Goal: Task Accomplishment & Management: Complete application form

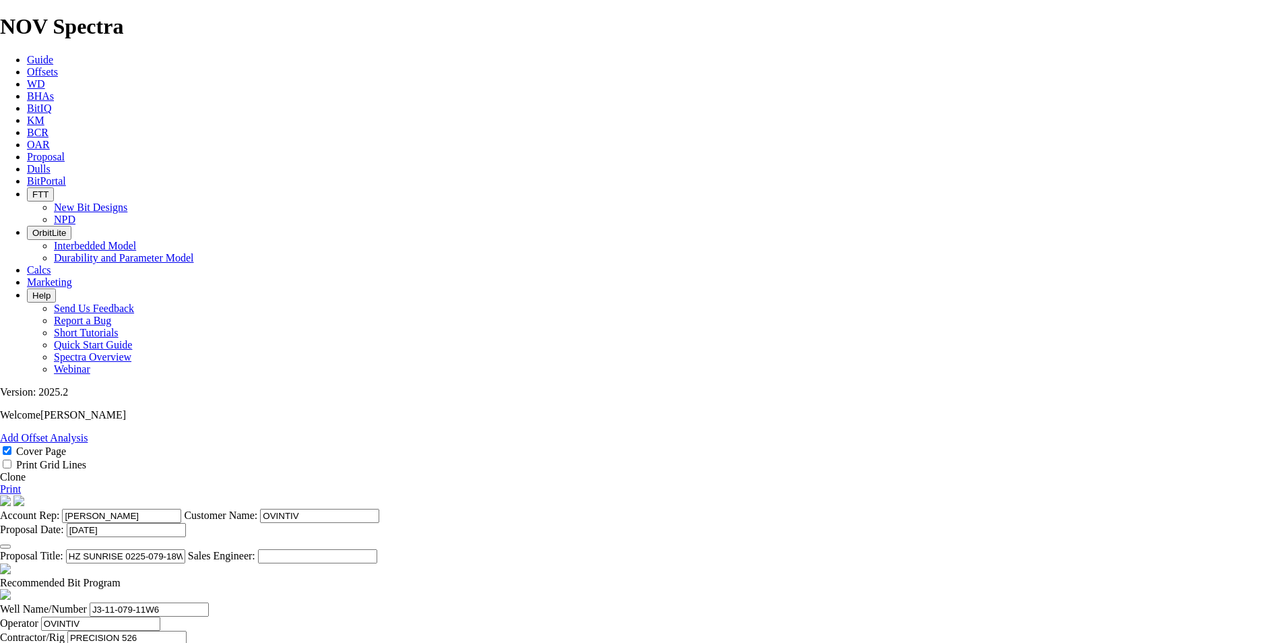
select select "field"
select select "location"
select select "province"
click at [65, 151] on link "Proposal" at bounding box center [46, 156] width 38 height 11
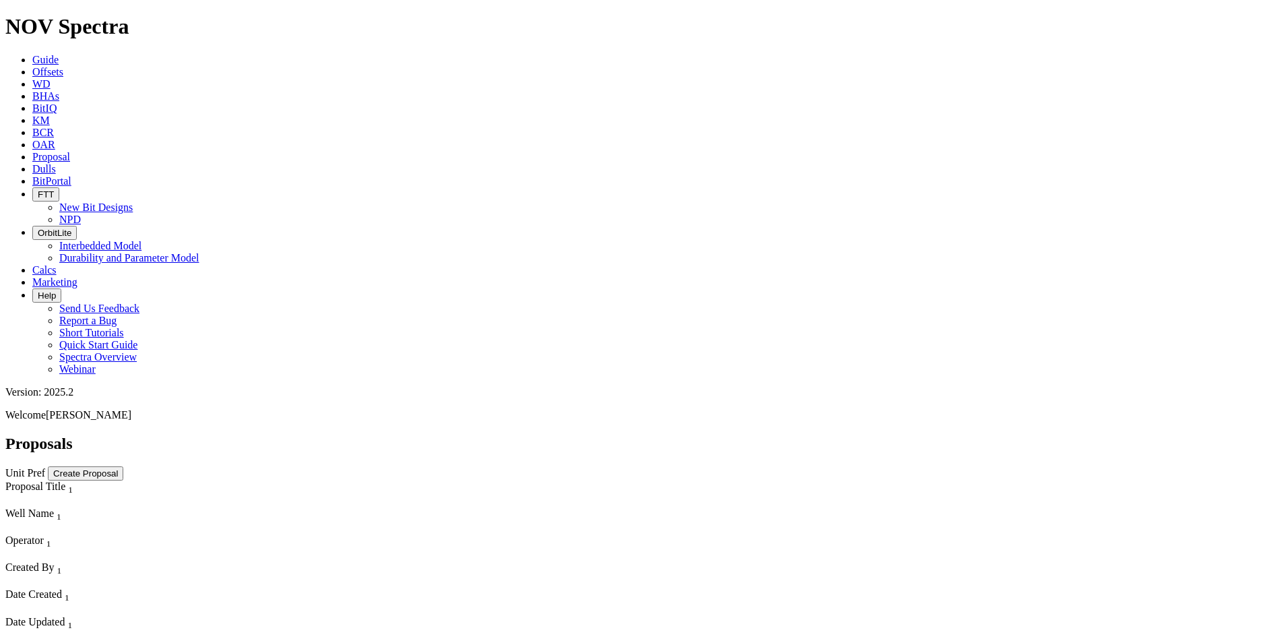
click at [123, 466] on button "Create Proposal" at bounding box center [85, 473] width 75 height 14
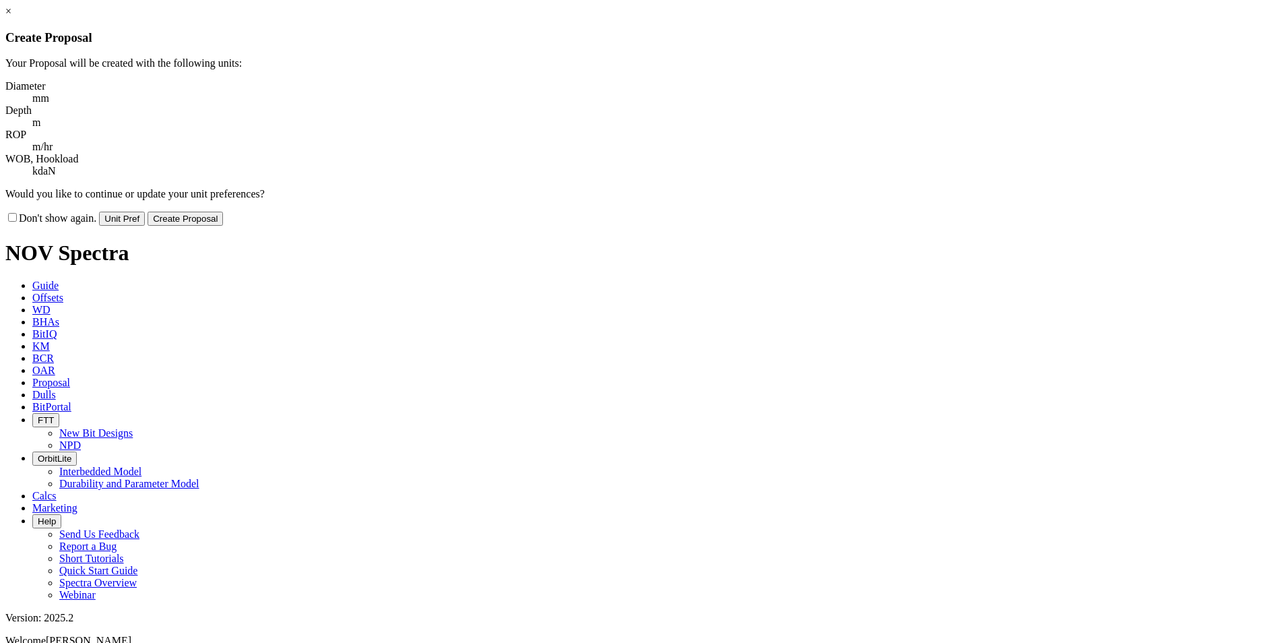
click at [223, 212] on button "Create Proposal" at bounding box center [185, 219] width 75 height 14
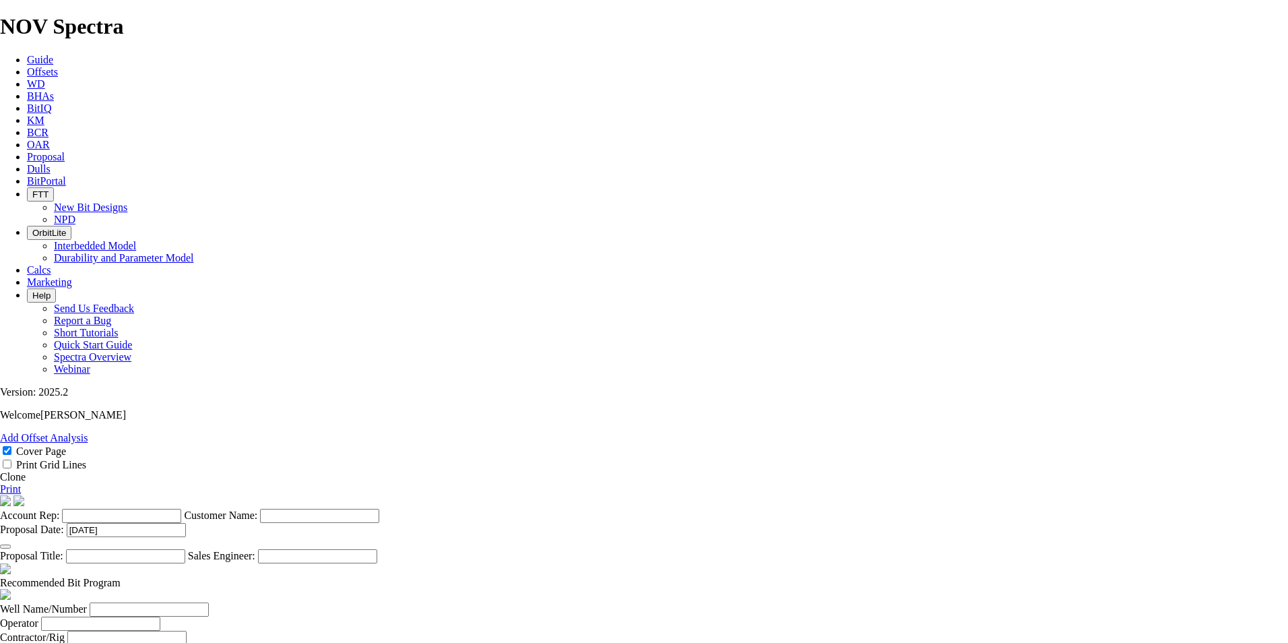
click at [181, 509] on input "Account Rep:" at bounding box center [121, 516] width 119 height 14
type input "A"
type input "[PERSON_NAME]"
type input "MAX POWER"
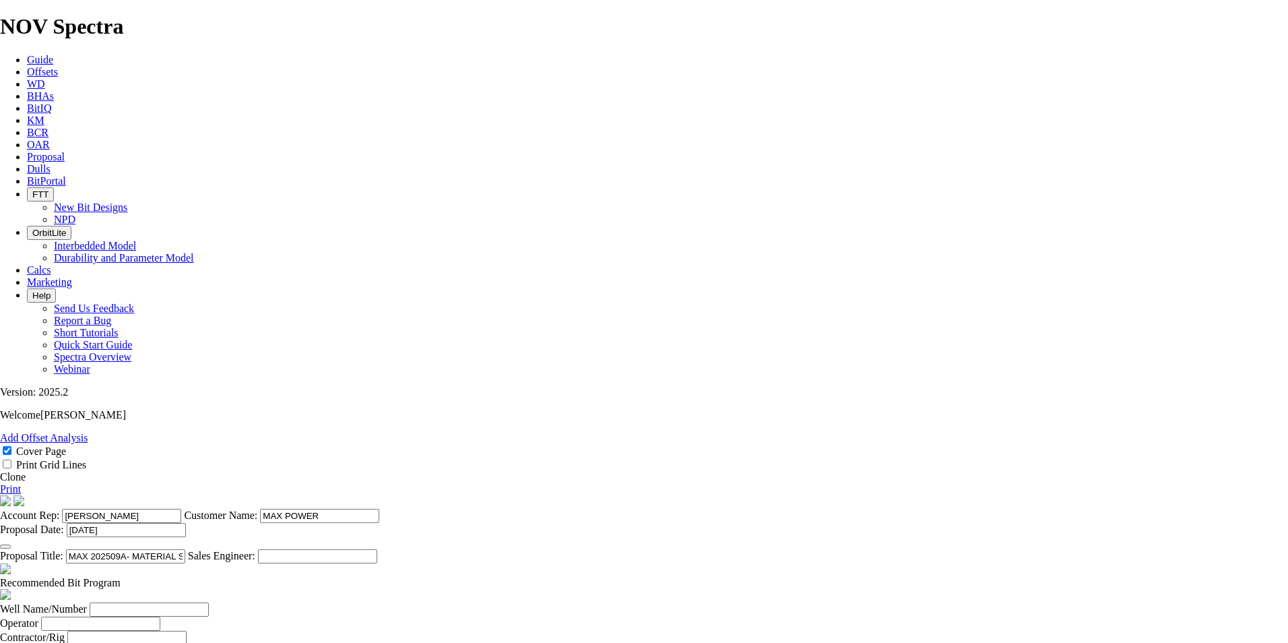
type input "MAX 202509A- MATERIAL SUPPLY"
click at [121, 577] on span at bounding box center [121, 582] width 0 height 11
select select "string:Redline"
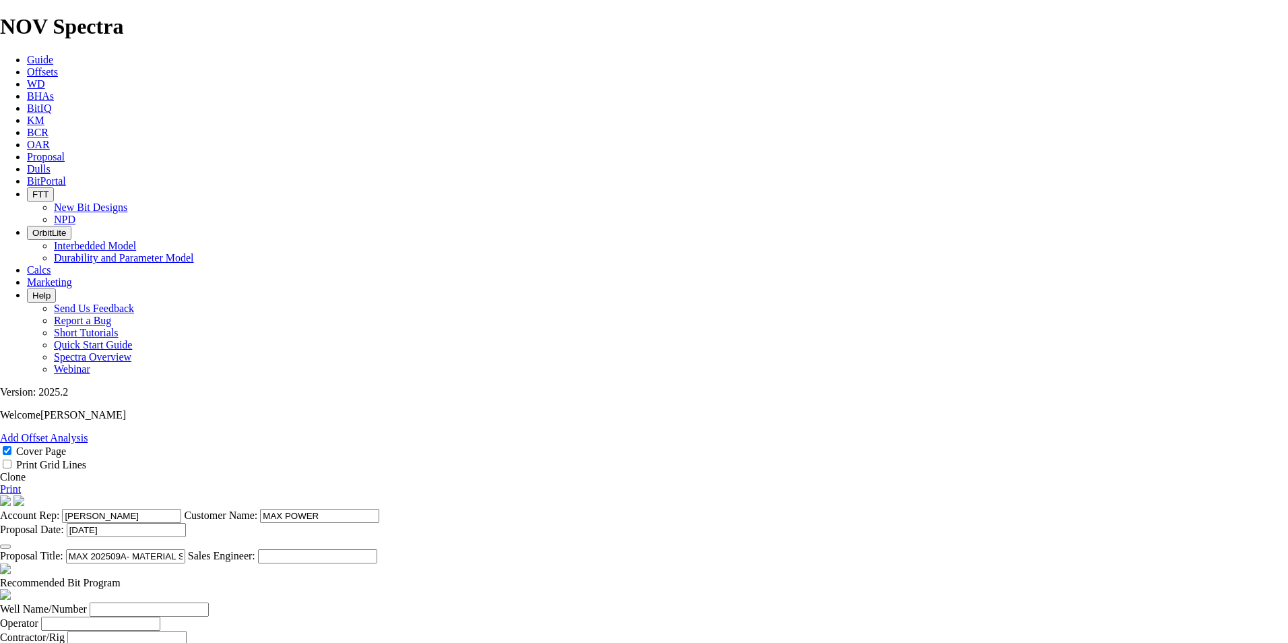
select select "string:CAD"
checkbox input "false"
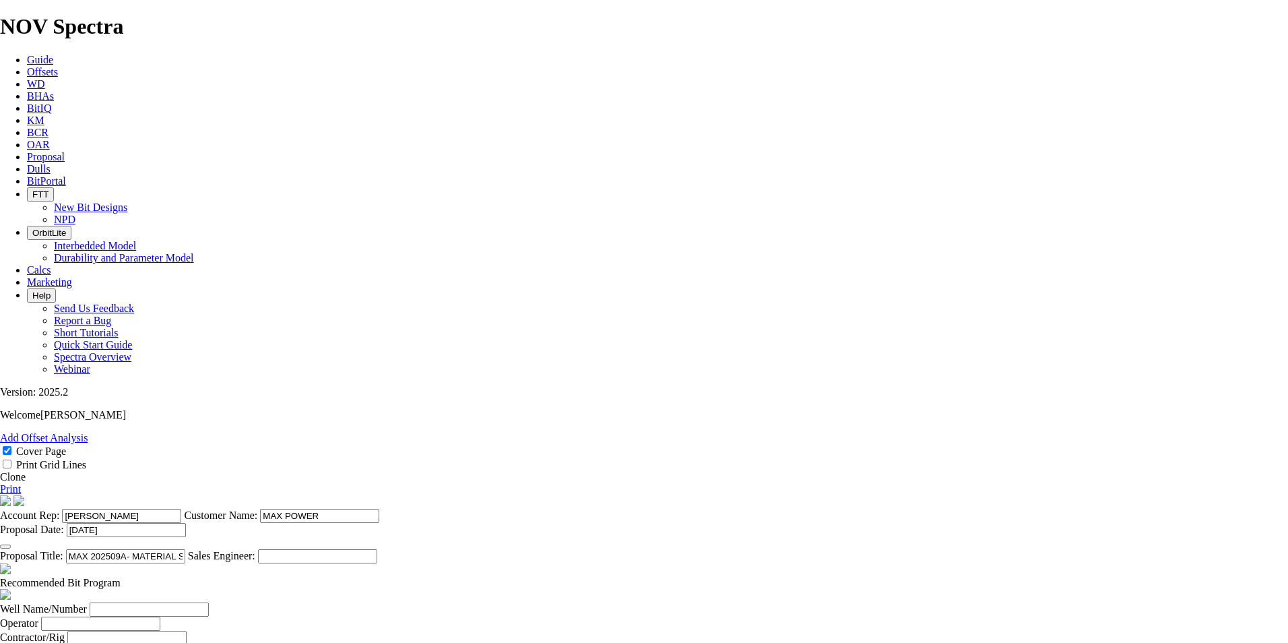
checkbox input "false"
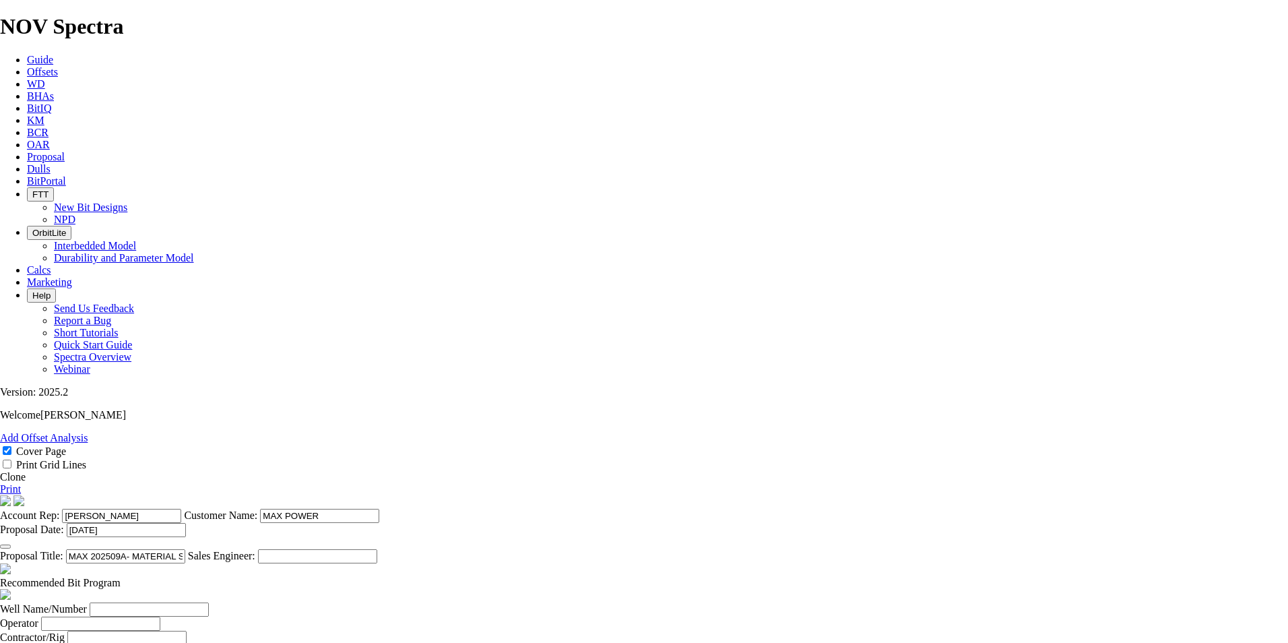
checkbox input "false"
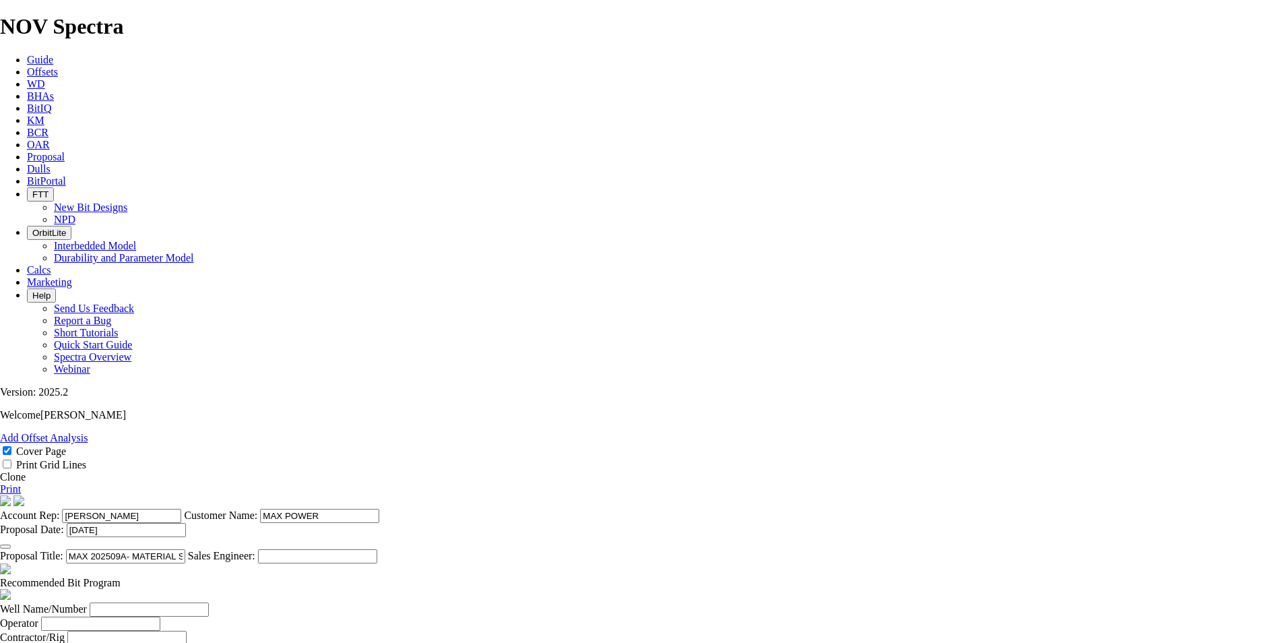
click at [209, 602] on input "Well Name/Number" at bounding box center [149, 609] width 119 height 14
type input "13-19-021-05W3"
type input "MAX POWER"
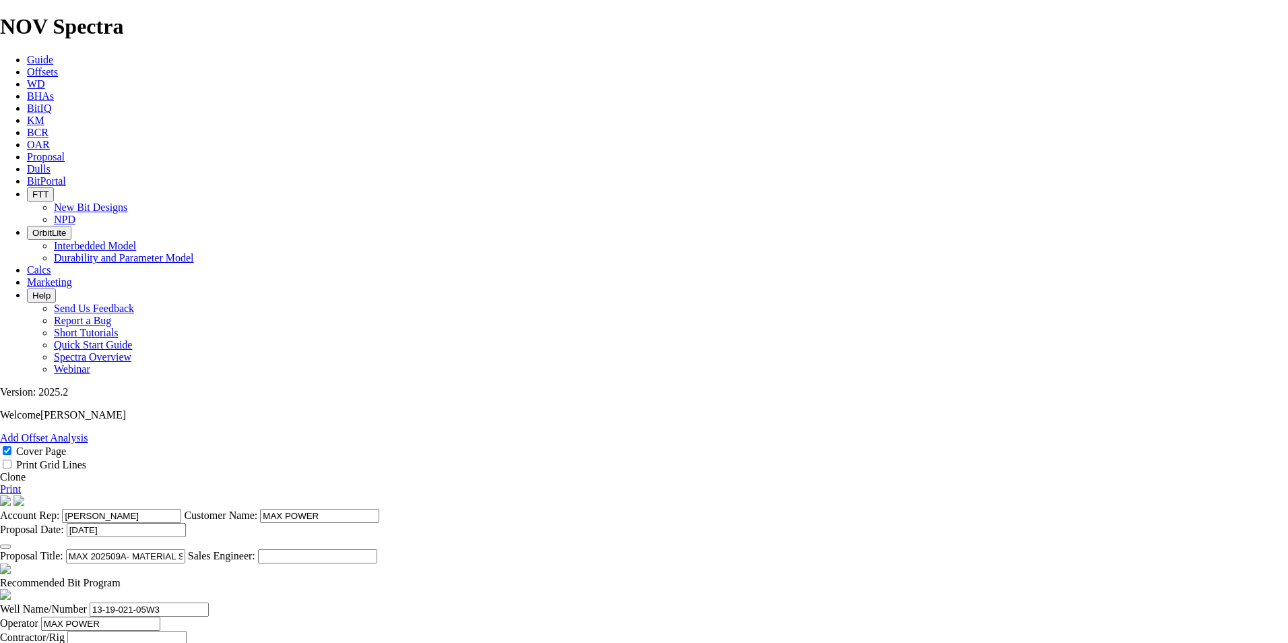
type input "MAX POWER"
select select "field"
type input "[PERSON_NAME]"
select select "location"
type input "15-19-021-05W3"
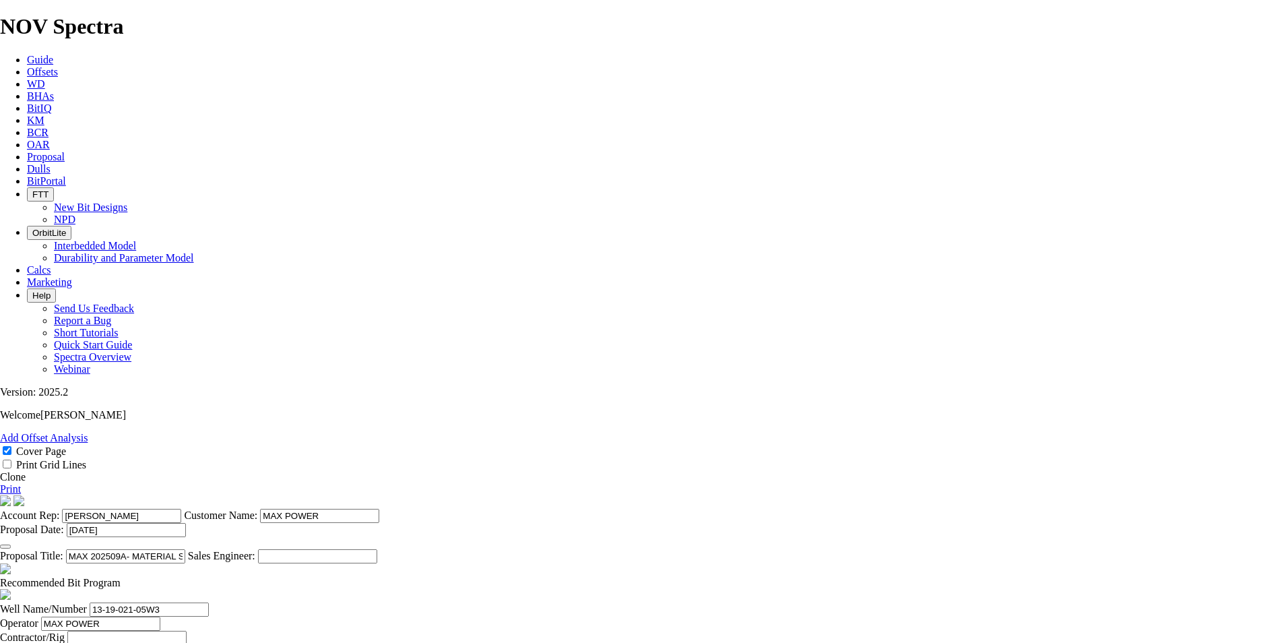
select select "province"
type input "[GEOGRAPHIC_DATA]"
type input "[PERSON_NAME]"
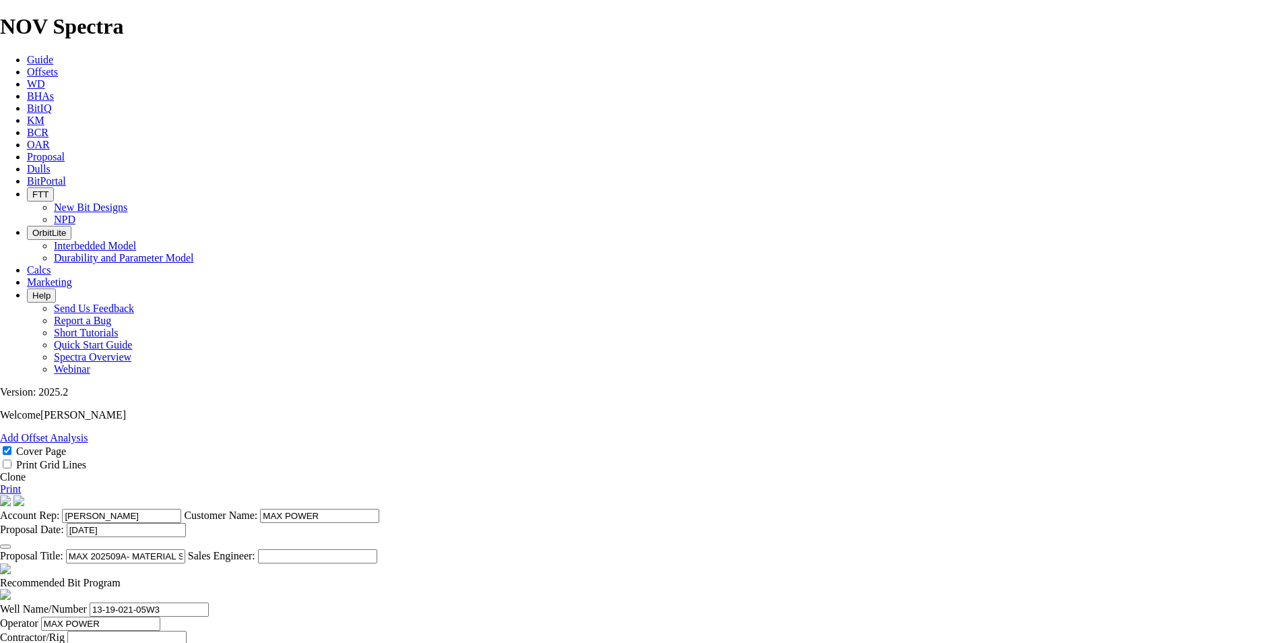
scroll to position [0, 0]
type input "[PHONE_NUMBER]"
type input "5434"
type input "[PERSON_NAME]"
type input "[PHONE_NUMBER]"
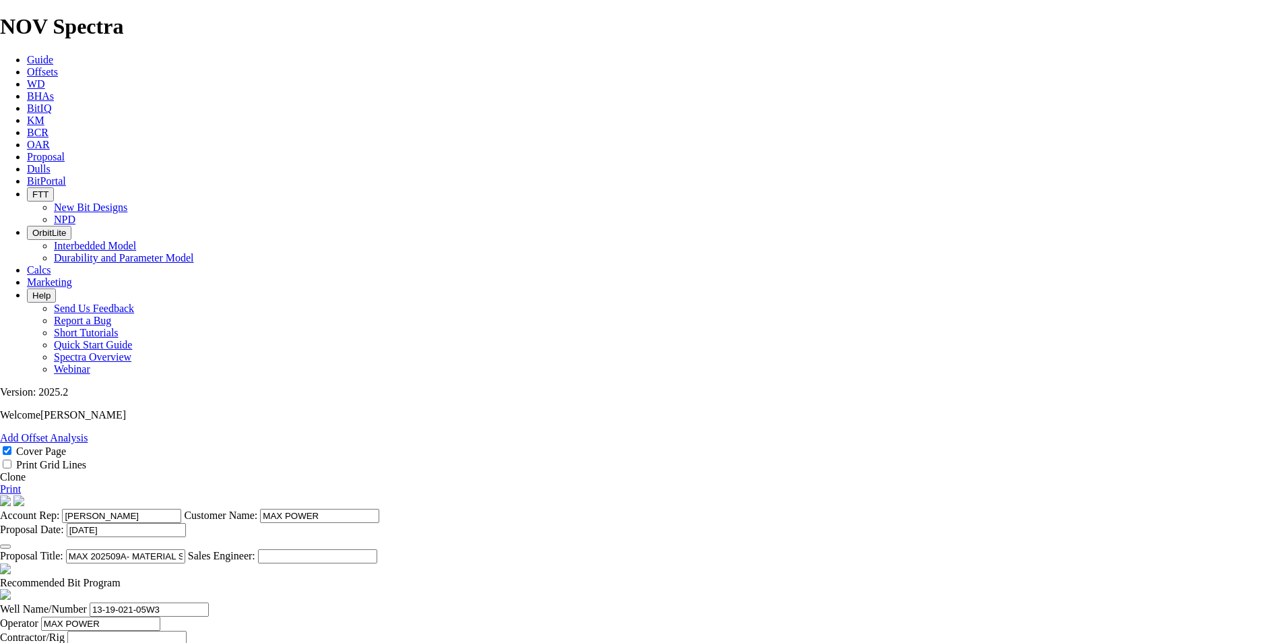
type input "[DATE]"
type input "1"
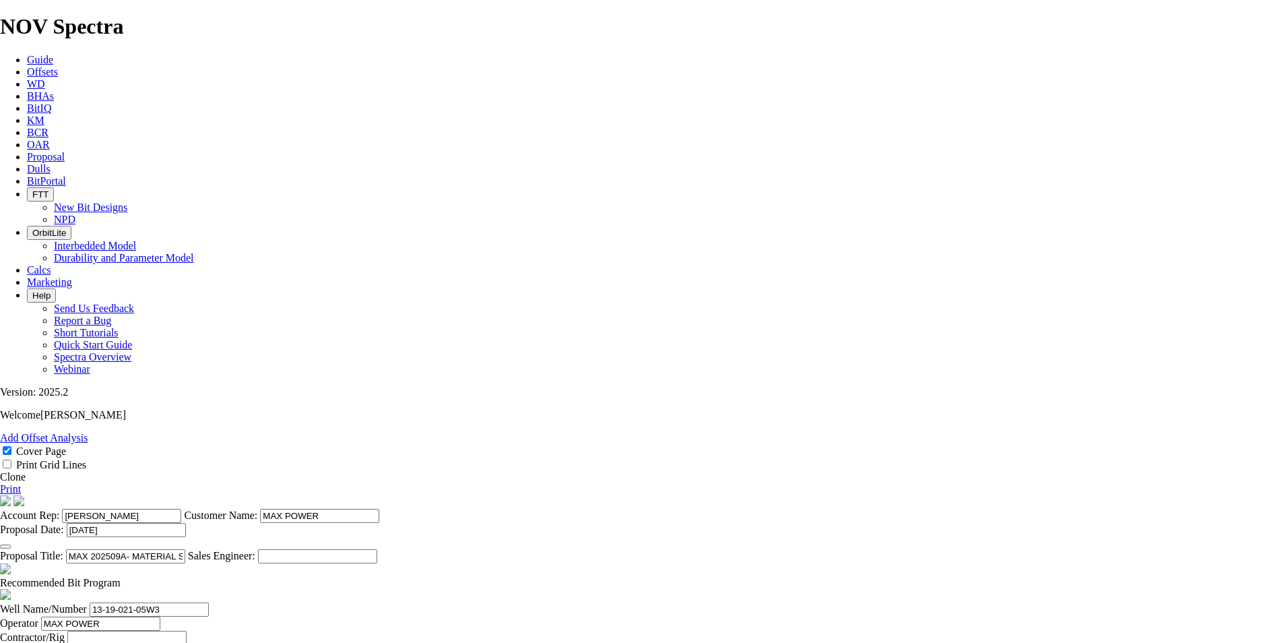
type input "349"
type input "NO BID"
type input "400"
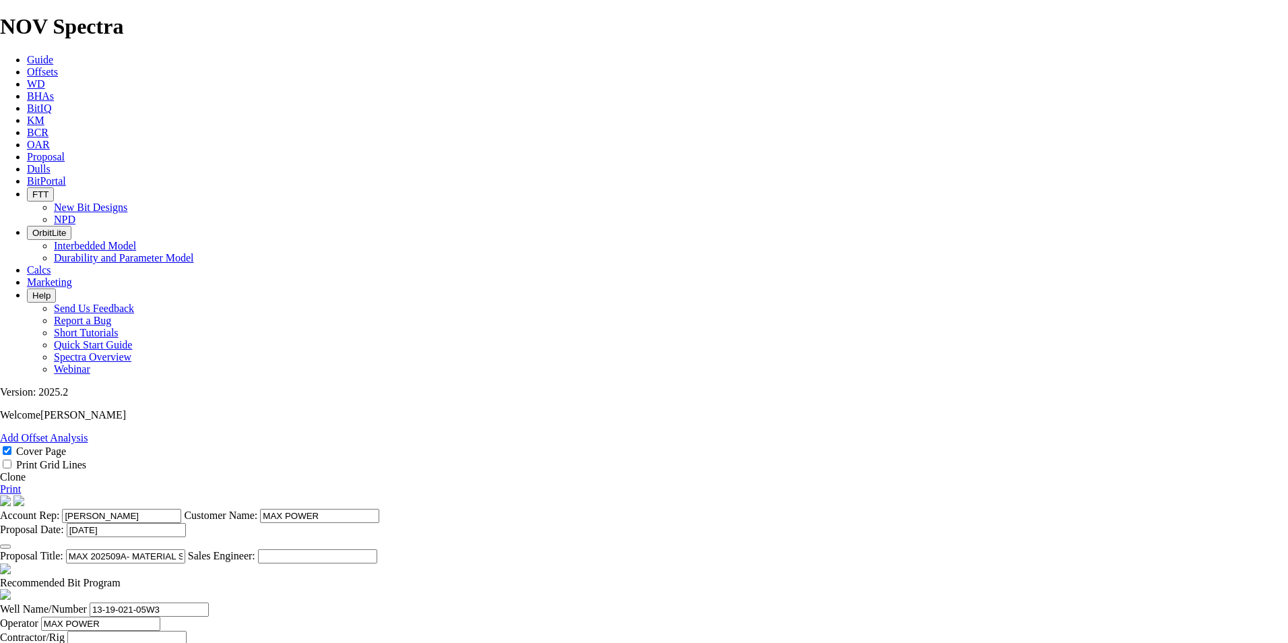
type input "100"
type input "2"
type input "222.3"
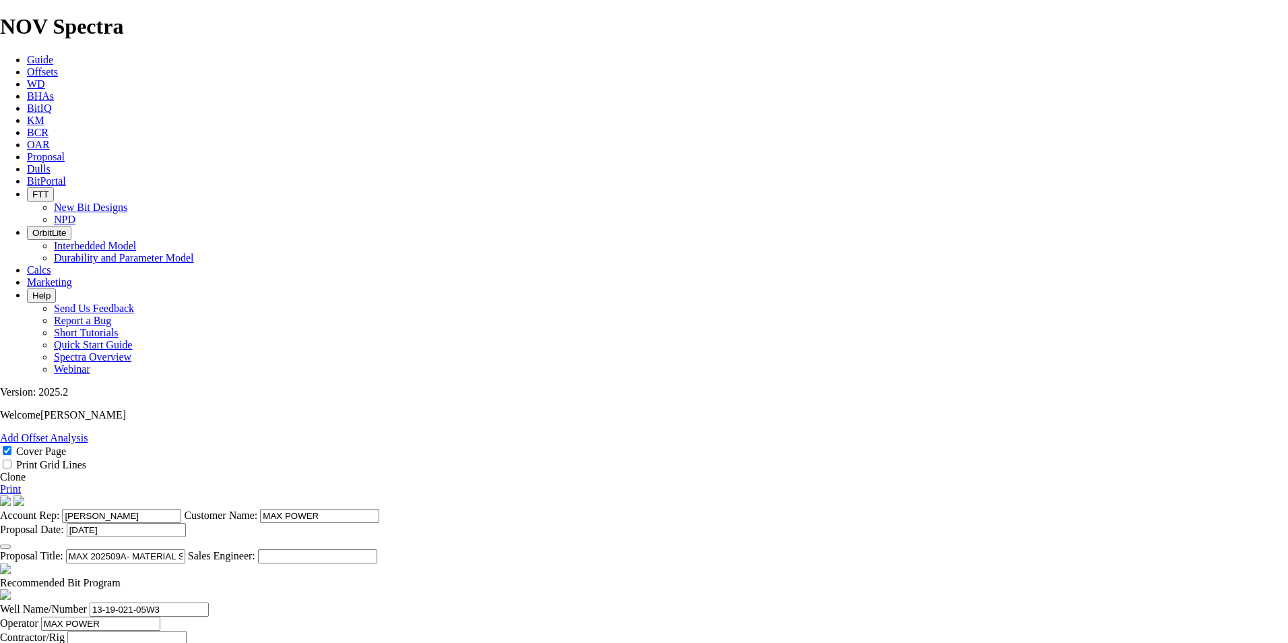
type input "t"
type input "TKC66-BT1"
type input "1551"
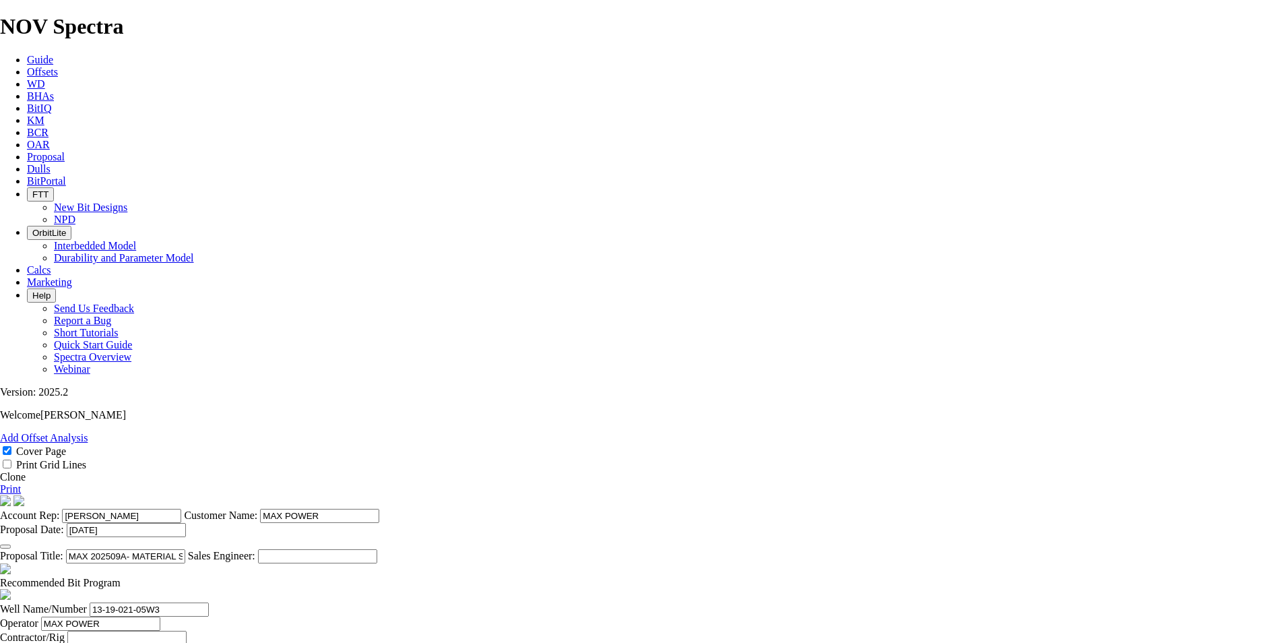
type input "1151"
type input "25"
type input "46.04"
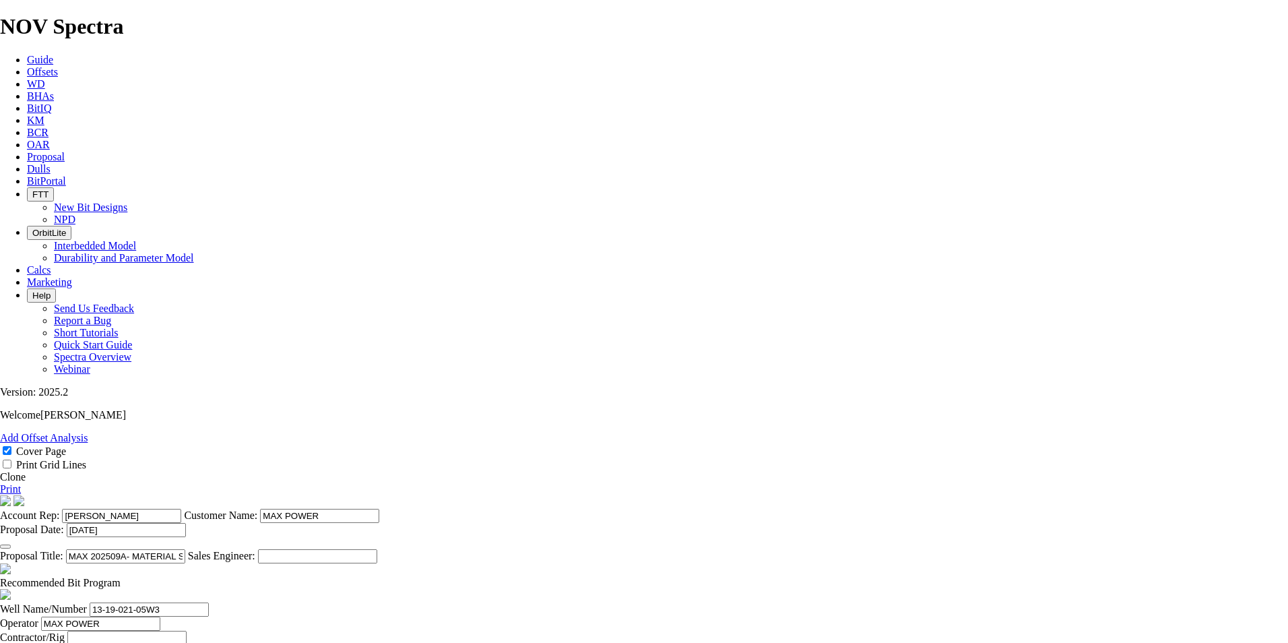
type input "3"
type input "158.8"
type input "TK63-B1"
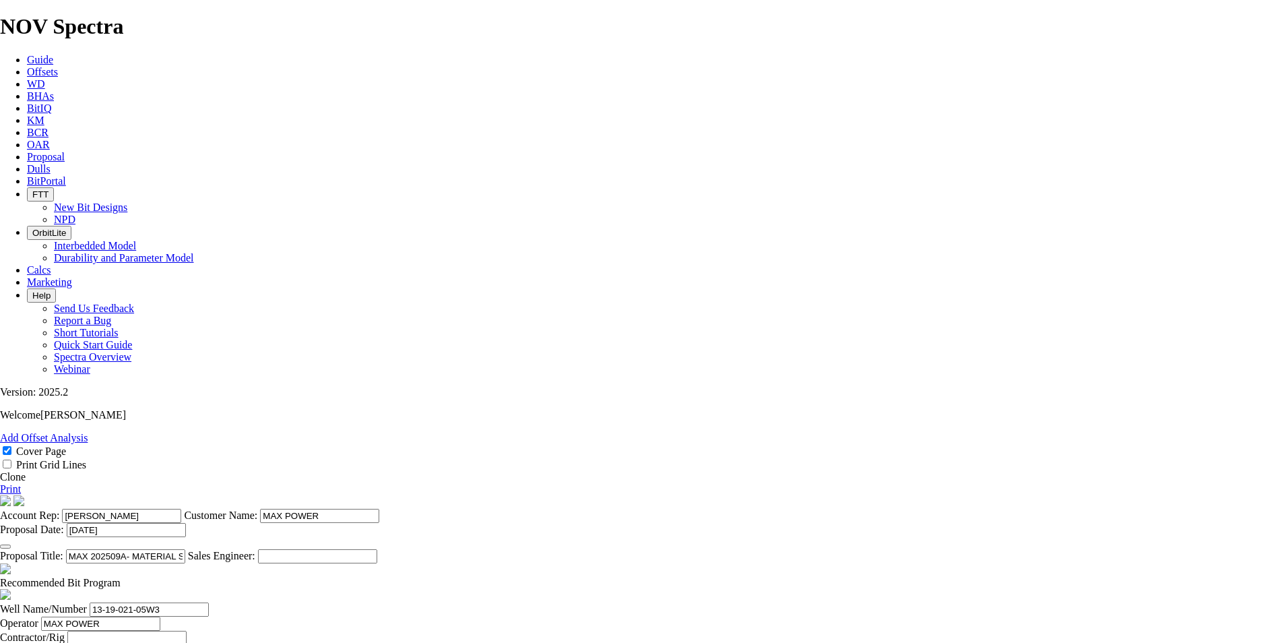
type input "12500"
type input "10500"
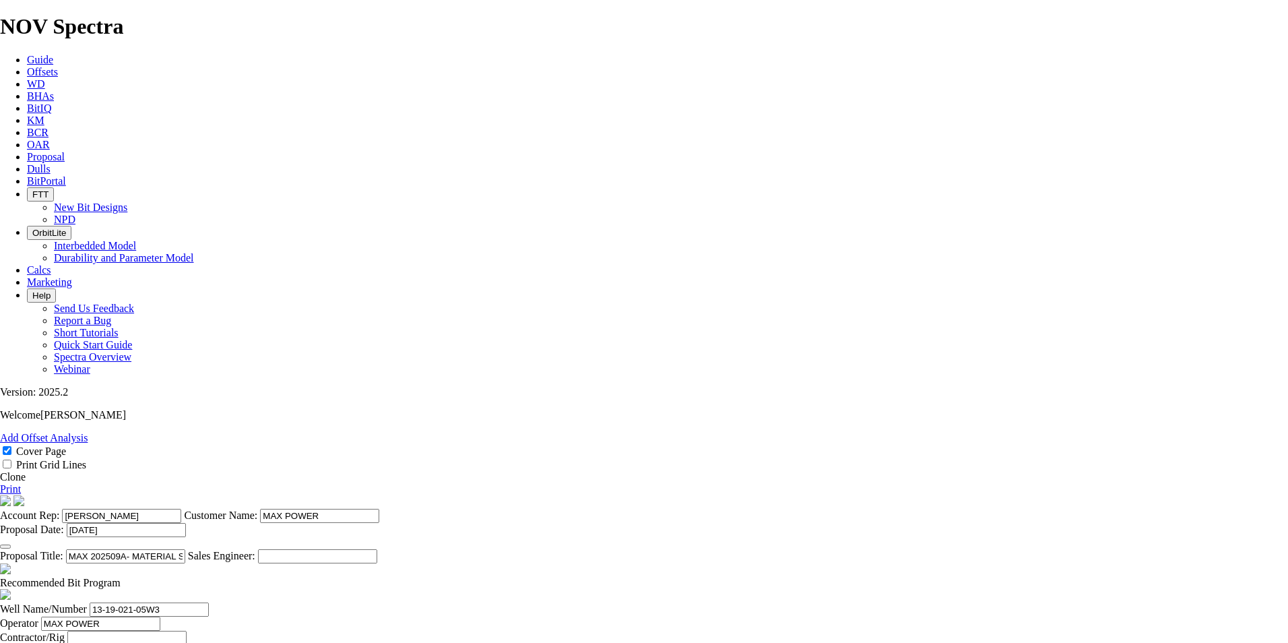
type input "2578"
type input "1027"
type input "8"
type input "128.375"
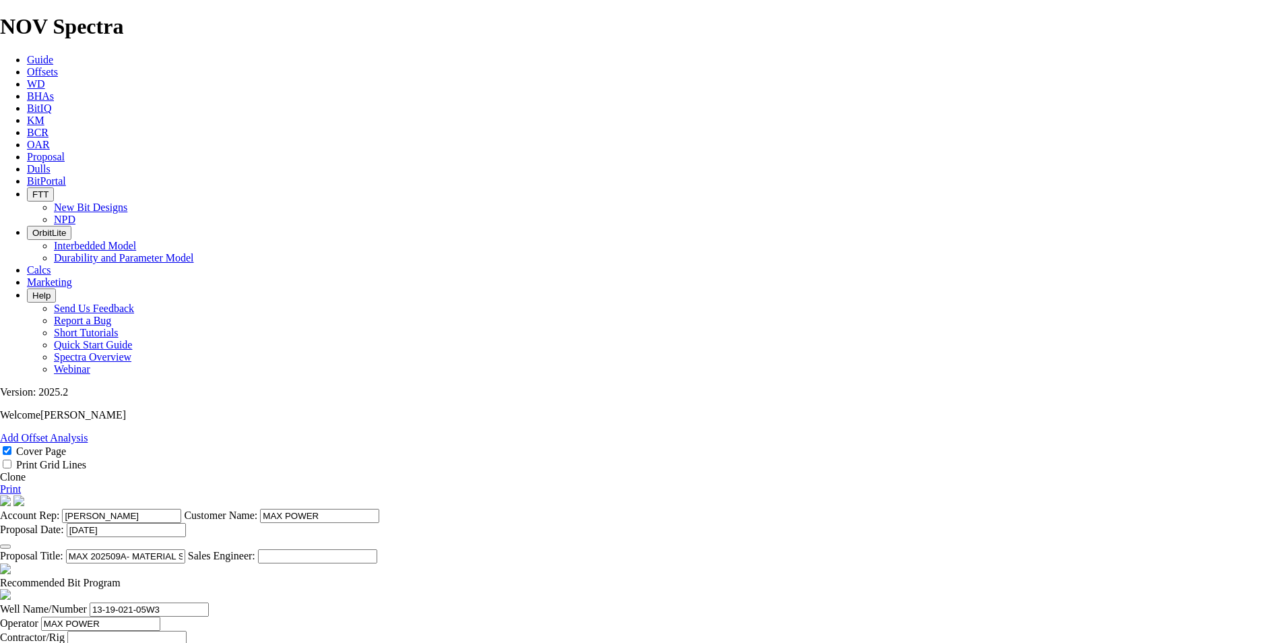
type input "28750"
type input "23000"
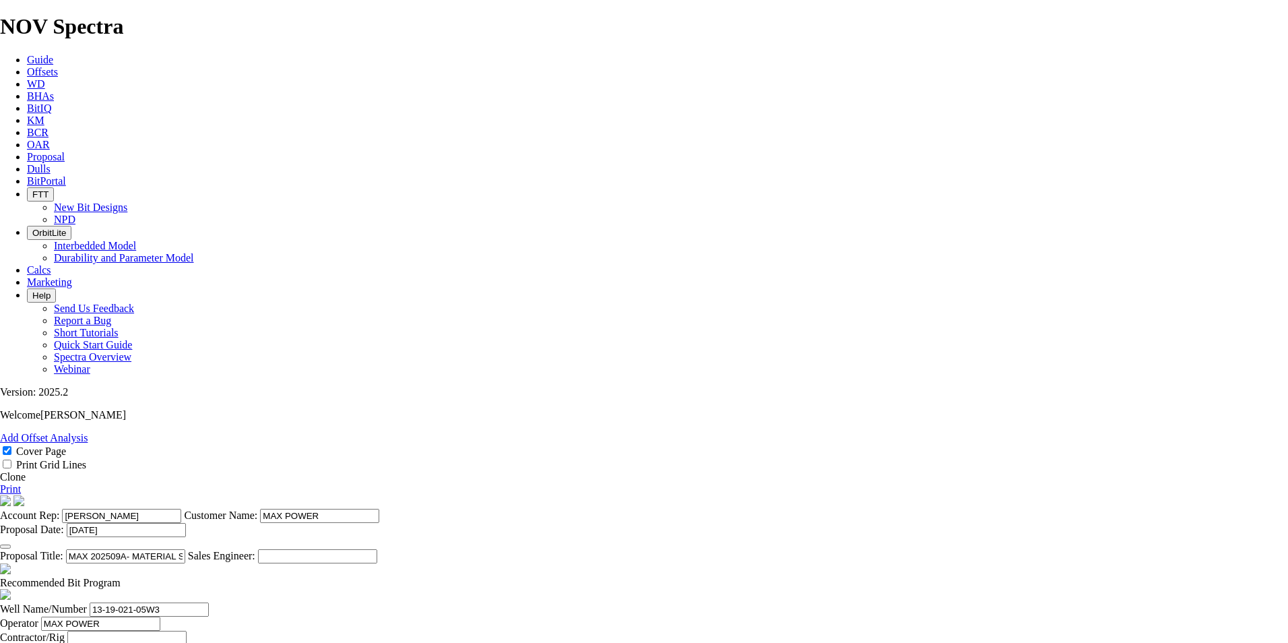
click at [11, 544] on button "button" at bounding box center [5, 546] width 11 height 4
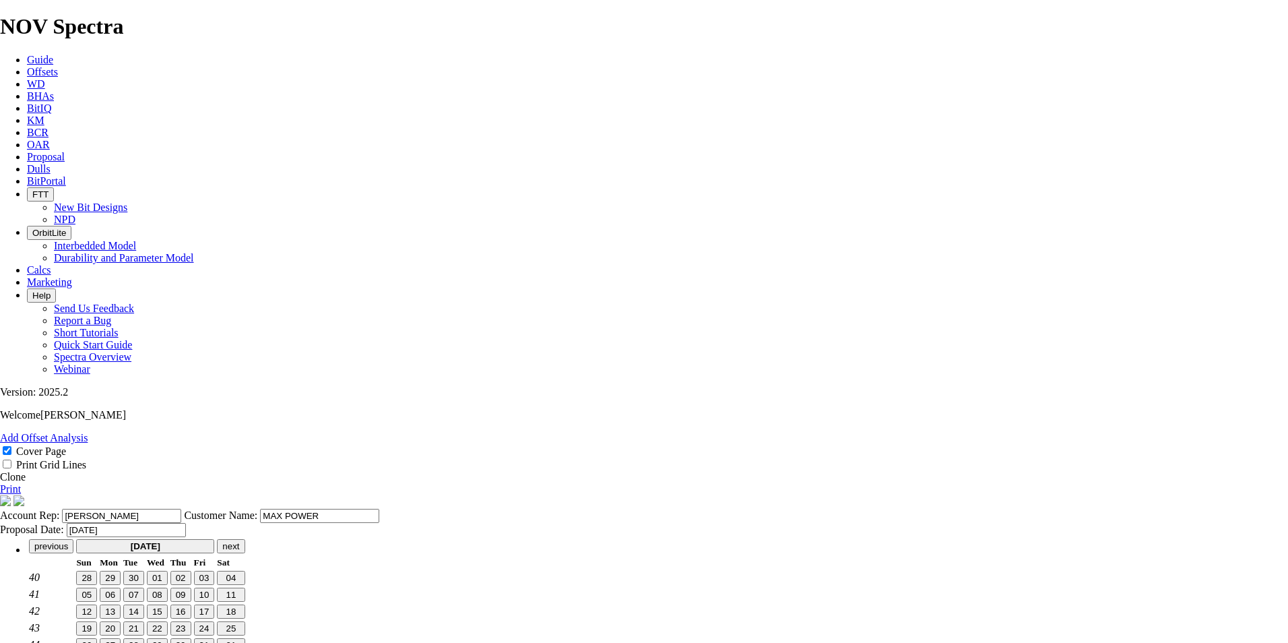
click at [168, 588] on button "08" at bounding box center [157, 595] width 21 height 14
type input "[DATE]"
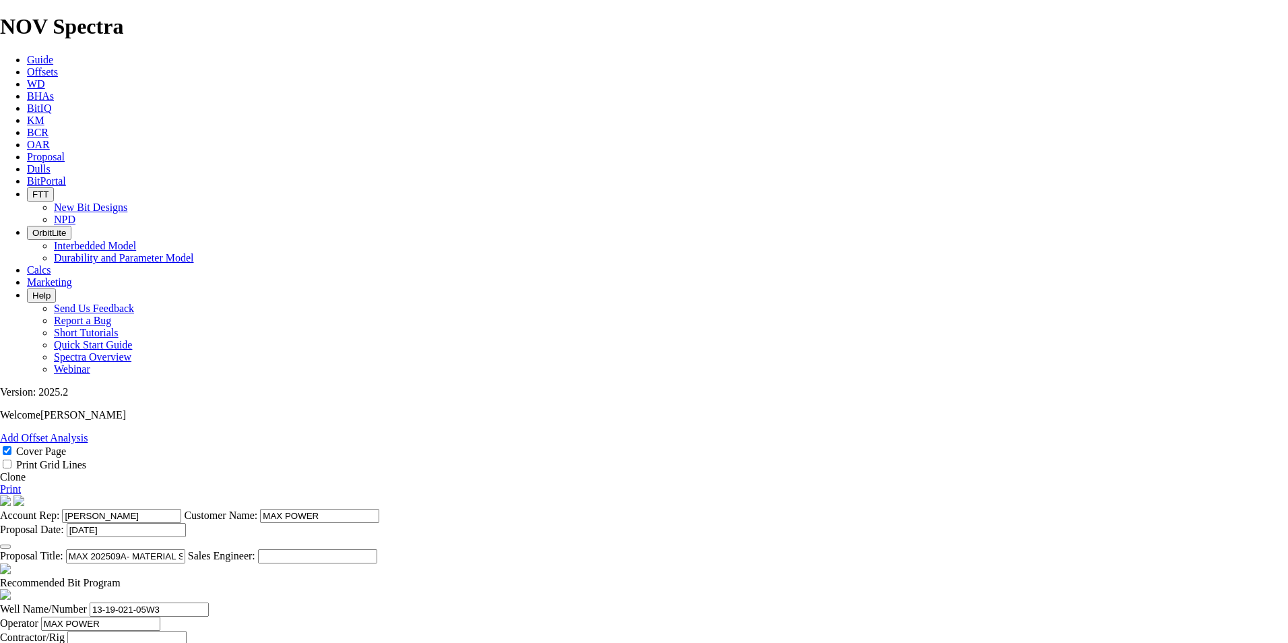
type input "[DATE]"
click at [21, 483] on link "Print" at bounding box center [10, 488] width 21 height 11
